Goal: Task Accomplishment & Management: Manage account settings

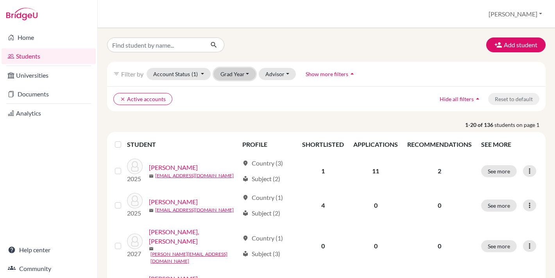
click at [243, 77] on button "Grad Year" at bounding box center [235, 74] width 42 height 12
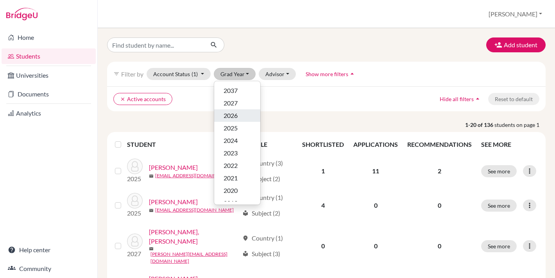
click at [237, 119] on span "2026" at bounding box center [231, 115] width 14 height 9
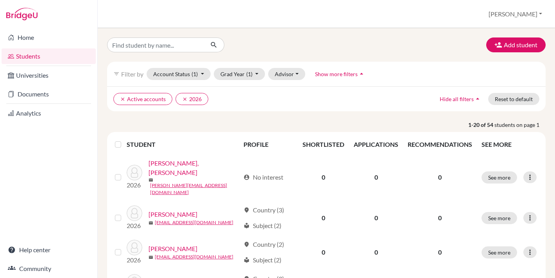
click at [124, 140] on label at bounding box center [124, 140] width 0 height 0
click at [0, 0] on input "checkbox" at bounding box center [0, 0] width 0 height 0
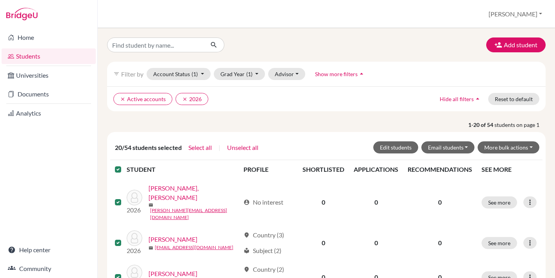
click at [124, 165] on label at bounding box center [124, 165] width 0 height 0
click at [0, 0] on input "checkbox" at bounding box center [0, 0] width 0 height 0
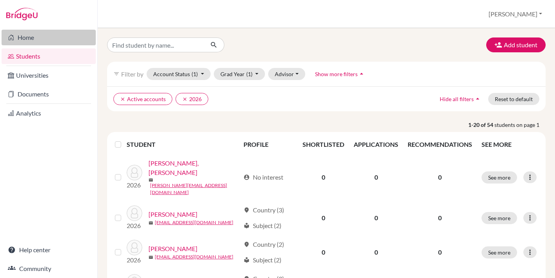
click at [42, 39] on link "Home" at bounding box center [49, 38] width 94 height 16
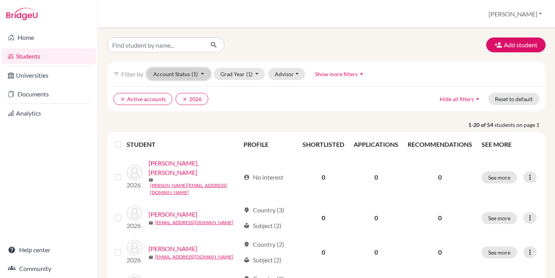
click at [194, 72] on span "(1)" at bounding box center [195, 74] width 6 height 7
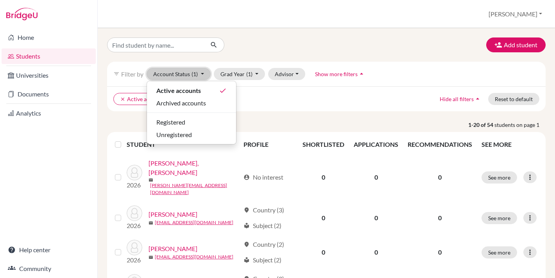
click at [194, 72] on span "(1)" at bounding box center [195, 74] width 6 height 7
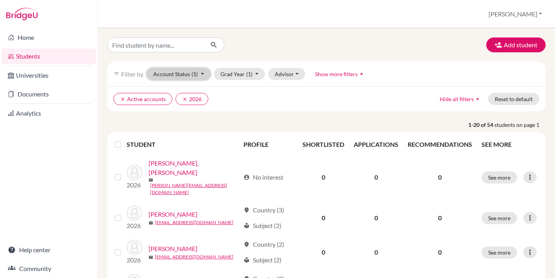
click at [169, 75] on button "Account Status (1)" at bounding box center [179, 74] width 64 height 12
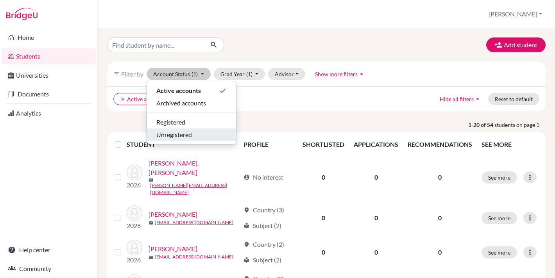
click at [167, 138] on span "Unregistered" at bounding box center [174, 134] width 36 height 9
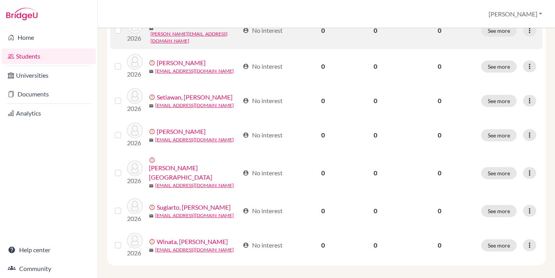
scroll to position [323, 0]
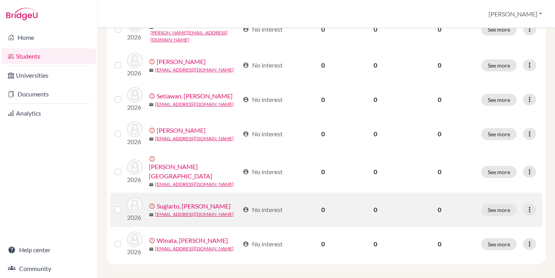
click at [124, 205] on label at bounding box center [124, 205] width 0 height 0
click at [0, 0] on input "checkbox" at bounding box center [0, 0] width 0 height 0
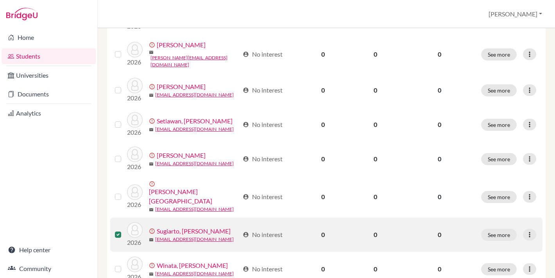
scroll to position [348, 0]
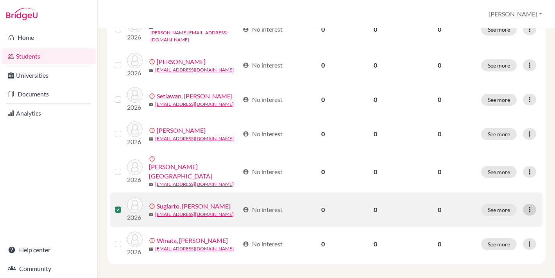
click at [529, 206] on icon at bounding box center [530, 210] width 8 height 8
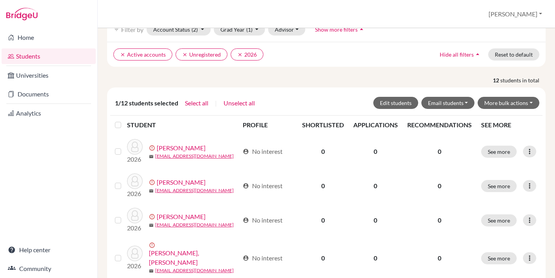
scroll to position [44, 0]
click at [489, 109] on button "More bulk actions" at bounding box center [509, 103] width 62 height 12
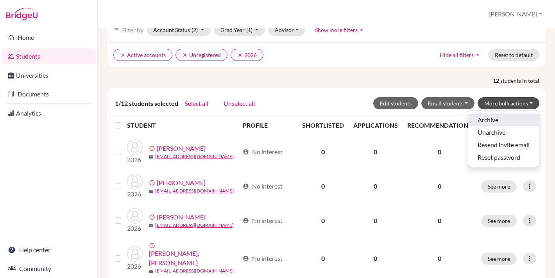
click at [489, 126] on button "Archive" at bounding box center [503, 120] width 71 height 13
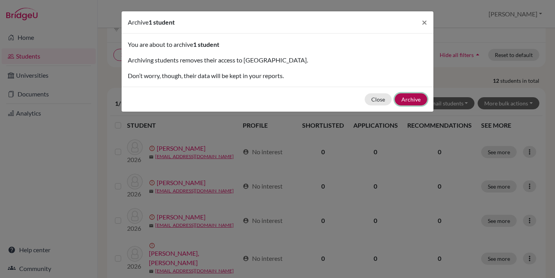
click at [409, 97] on button "Archive" at bounding box center [411, 99] width 32 height 12
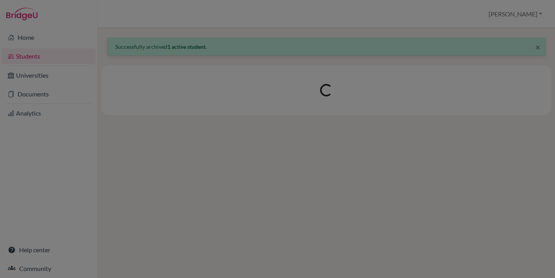
scroll to position [0, 0]
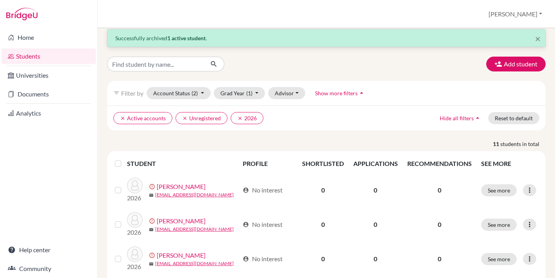
scroll to position [18, 0]
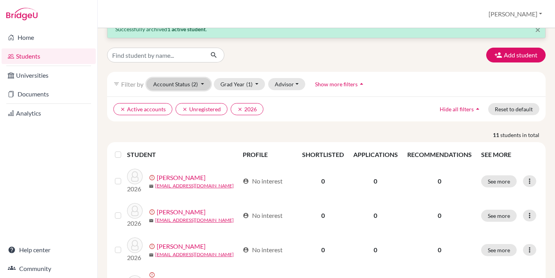
click at [188, 84] on button "Account Status (2)" at bounding box center [179, 84] width 64 height 12
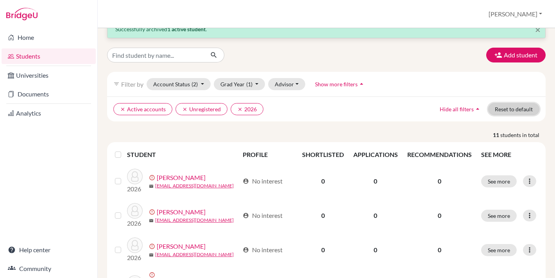
click at [503, 115] on button "Reset to default" at bounding box center [513, 109] width 51 height 12
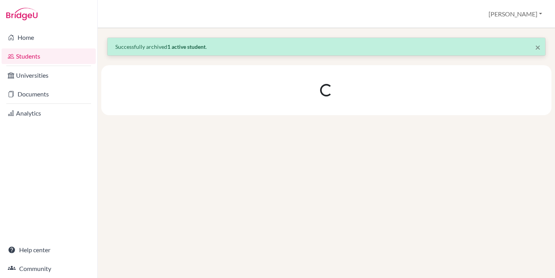
scroll to position [0, 0]
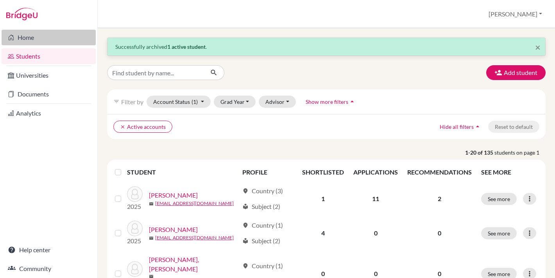
click at [38, 40] on link "Home" at bounding box center [49, 38] width 94 height 16
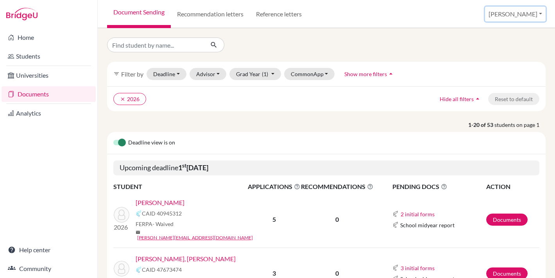
click at [530, 15] on button "[PERSON_NAME]" at bounding box center [515, 14] width 61 height 15
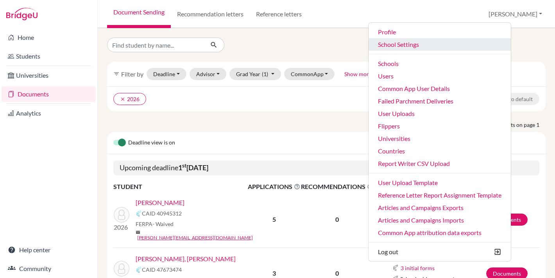
click at [439, 47] on link "School Settings" at bounding box center [440, 44] width 142 height 13
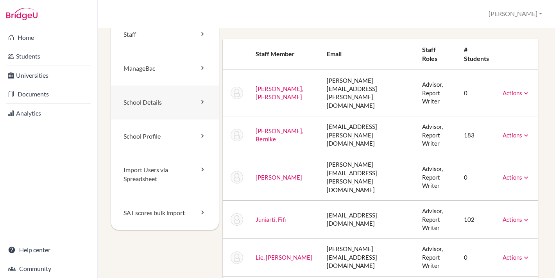
scroll to position [20, 0]
click at [165, 138] on link "School Profile" at bounding box center [165, 136] width 108 height 34
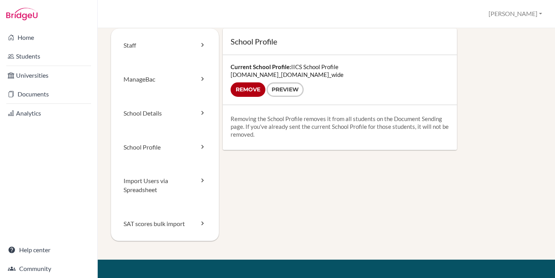
scroll to position [9, 0]
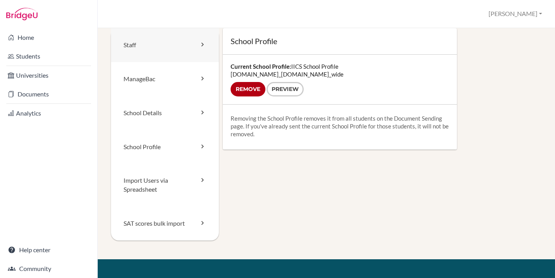
click at [159, 58] on link "Staff" at bounding box center [165, 45] width 108 height 34
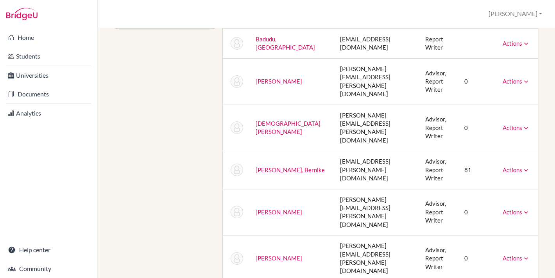
scroll to position [226, 0]
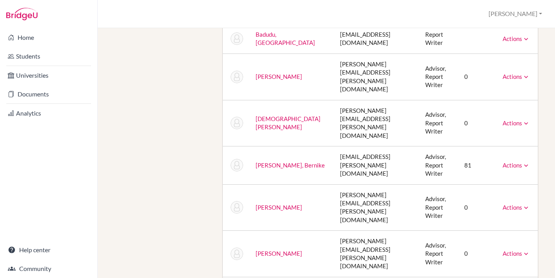
click at [337, 147] on td "[EMAIL_ADDRESS][PERSON_NAME][DOMAIN_NAME]" at bounding box center [376, 166] width 85 height 38
click at [369, 147] on td "[EMAIL_ADDRESS][PERSON_NAME][DOMAIN_NAME]" at bounding box center [376, 166] width 85 height 38
click at [359, 147] on td "[EMAIL_ADDRESS][PERSON_NAME][DOMAIN_NAME]" at bounding box center [376, 166] width 85 height 38
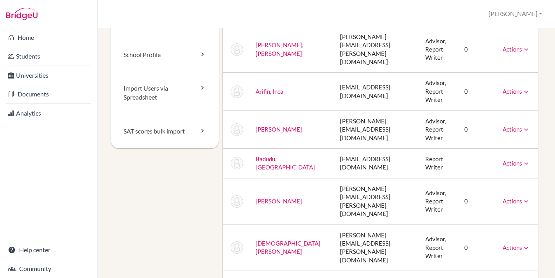
scroll to position [20, 0]
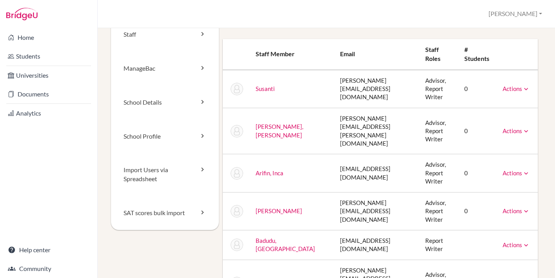
click at [514, 87] on link "Actions" at bounding box center [516, 88] width 27 height 7
click at [512, 88] on link "Actions" at bounding box center [516, 88] width 27 height 7
click at [515, 128] on link "Actions" at bounding box center [516, 130] width 27 height 7
click at [540, 157] on div "Staff [GEOGRAPHIC_DATA] School Details School Profile Import Users via Spreadsh…" at bounding box center [326, 153] width 457 height 250
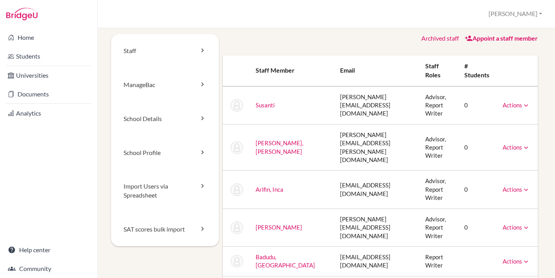
scroll to position [0, 0]
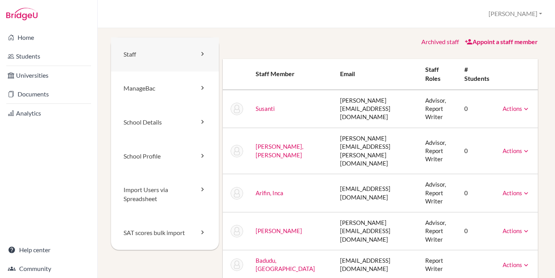
click at [163, 59] on link "Staff" at bounding box center [165, 55] width 108 height 34
click at [53, 267] on link "Community" at bounding box center [49, 269] width 94 height 16
